Goal: Transaction & Acquisition: Purchase product/service

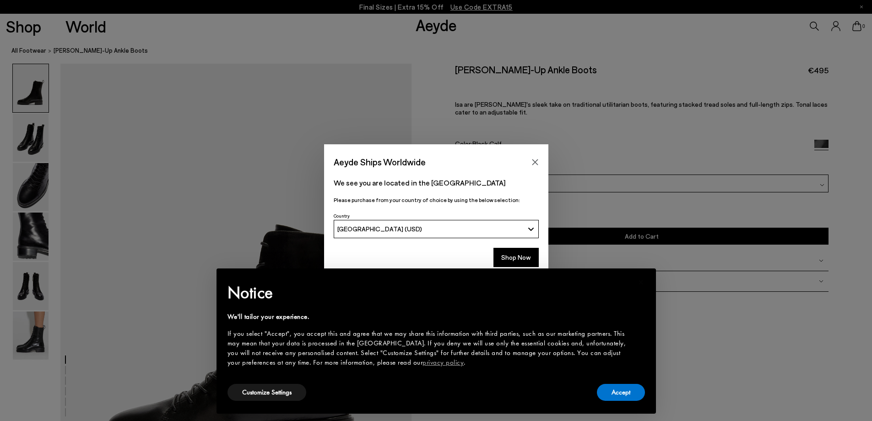
click at [30, 190] on div "Aeyde Ships Worldwide We see you are located in the [GEOGRAPHIC_DATA] Please pu…" at bounding box center [436, 210] width 872 height 132
click at [534, 163] on icon "Close" at bounding box center [535, 162] width 6 height 6
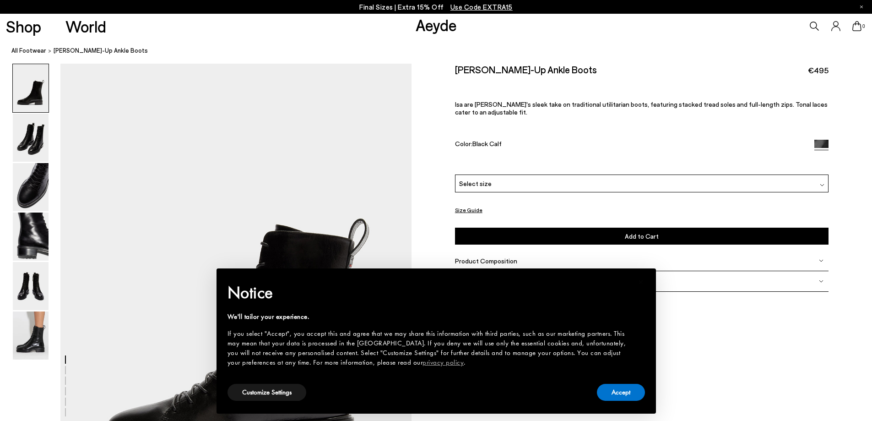
click at [706, 295] on div "Size Guide Shoes Belt Our shoes come in European sizing. The easiest way to mea…" at bounding box center [642, 184] width 461 height 241
click at [625, 392] on button "Accept" at bounding box center [621, 392] width 48 height 17
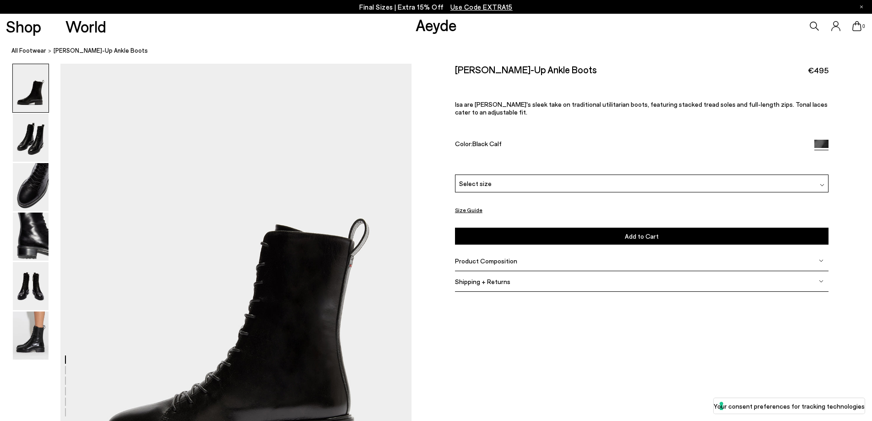
click at [669, 191] on div "Select size" at bounding box center [642, 183] width 374 height 18
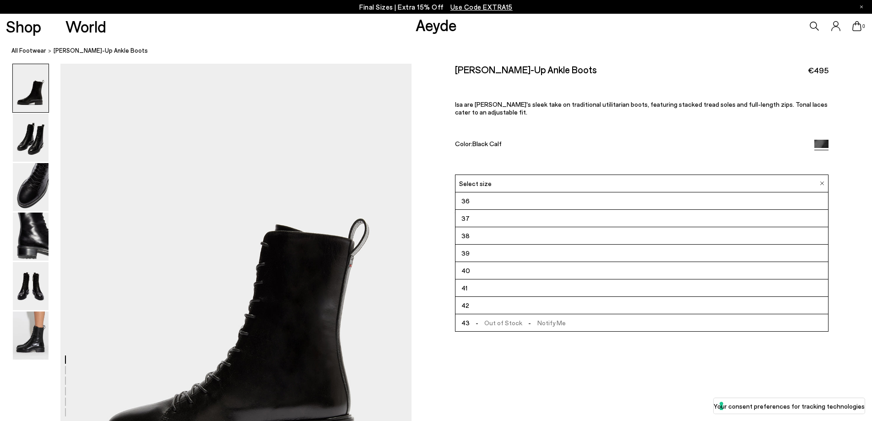
click at [530, 193] on li "36" at bounding box center [642, 200] width 373 height 17
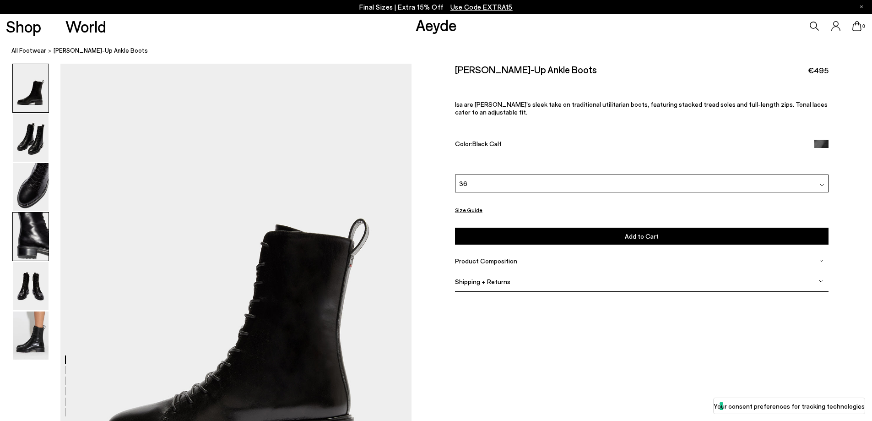
click at [24, 228] on img at bounding box center [31, 236] width 36 height 48
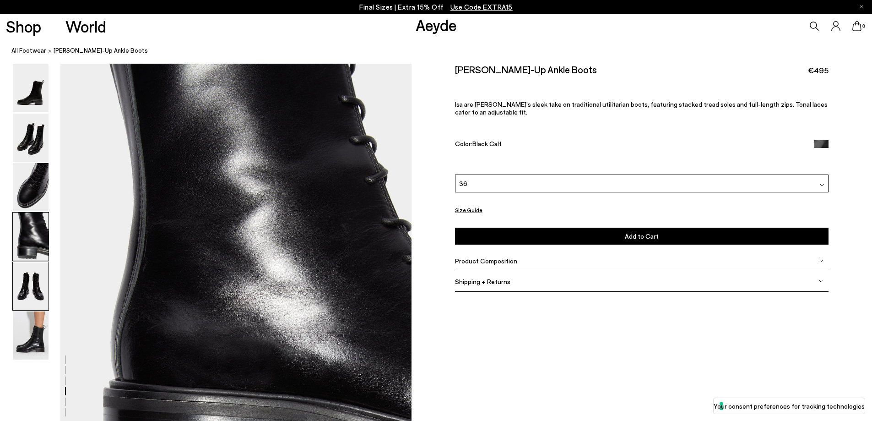
click at [38, 297] on img at bounding box center [31, 286] width 36 height 48
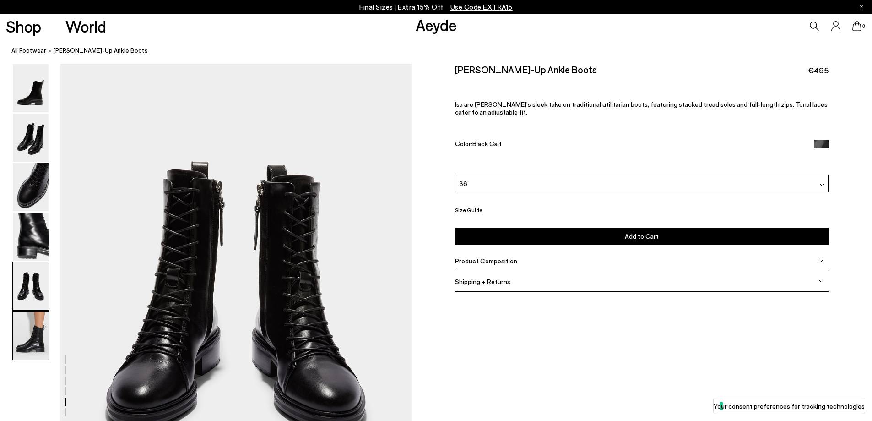
click at [38, 339] on img at bounding box center [31, 335] width 36 height 48
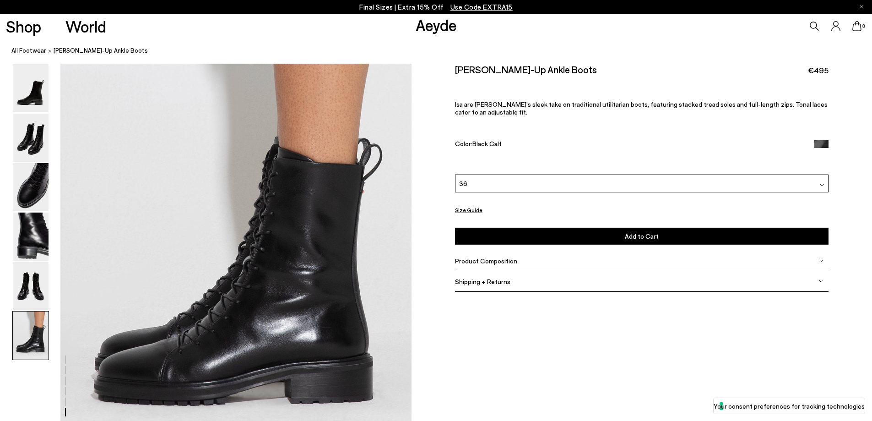
scroll to position [2410, 0]
